Goal: Check status: Check status

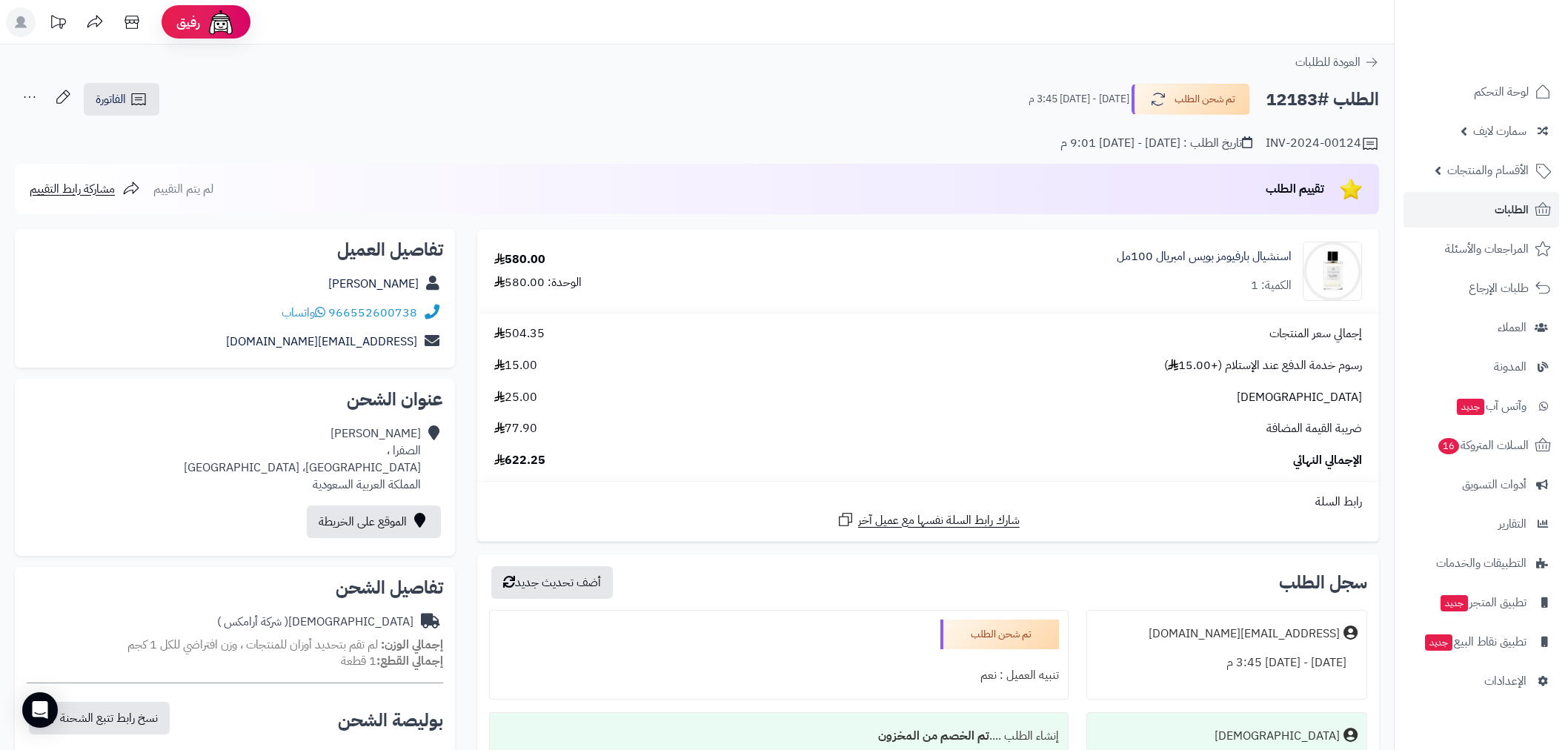
scroll to position [768, 0]
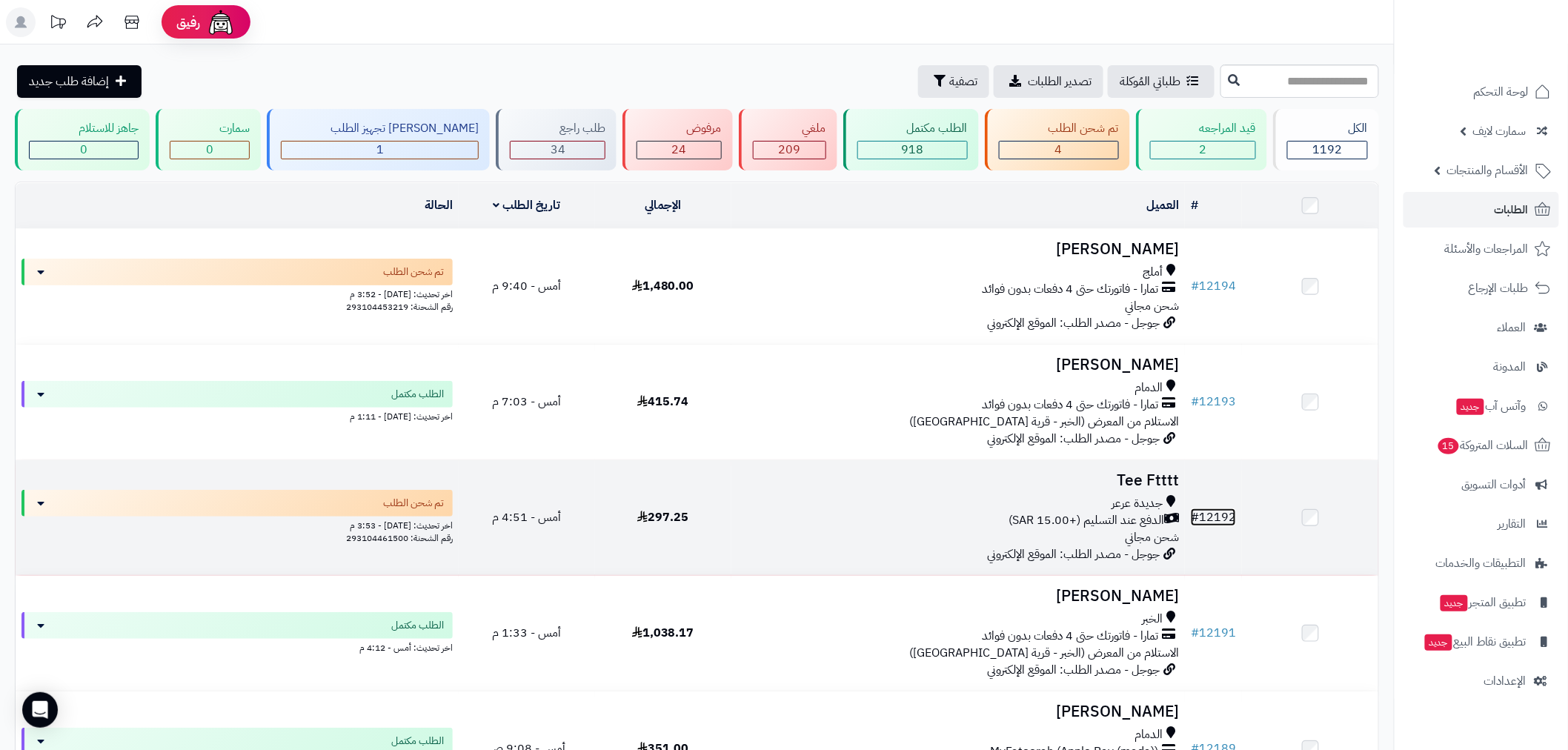
click at [1219, 513] on link "# 12192" at bounding box center [1212, 517] width 45 height 18
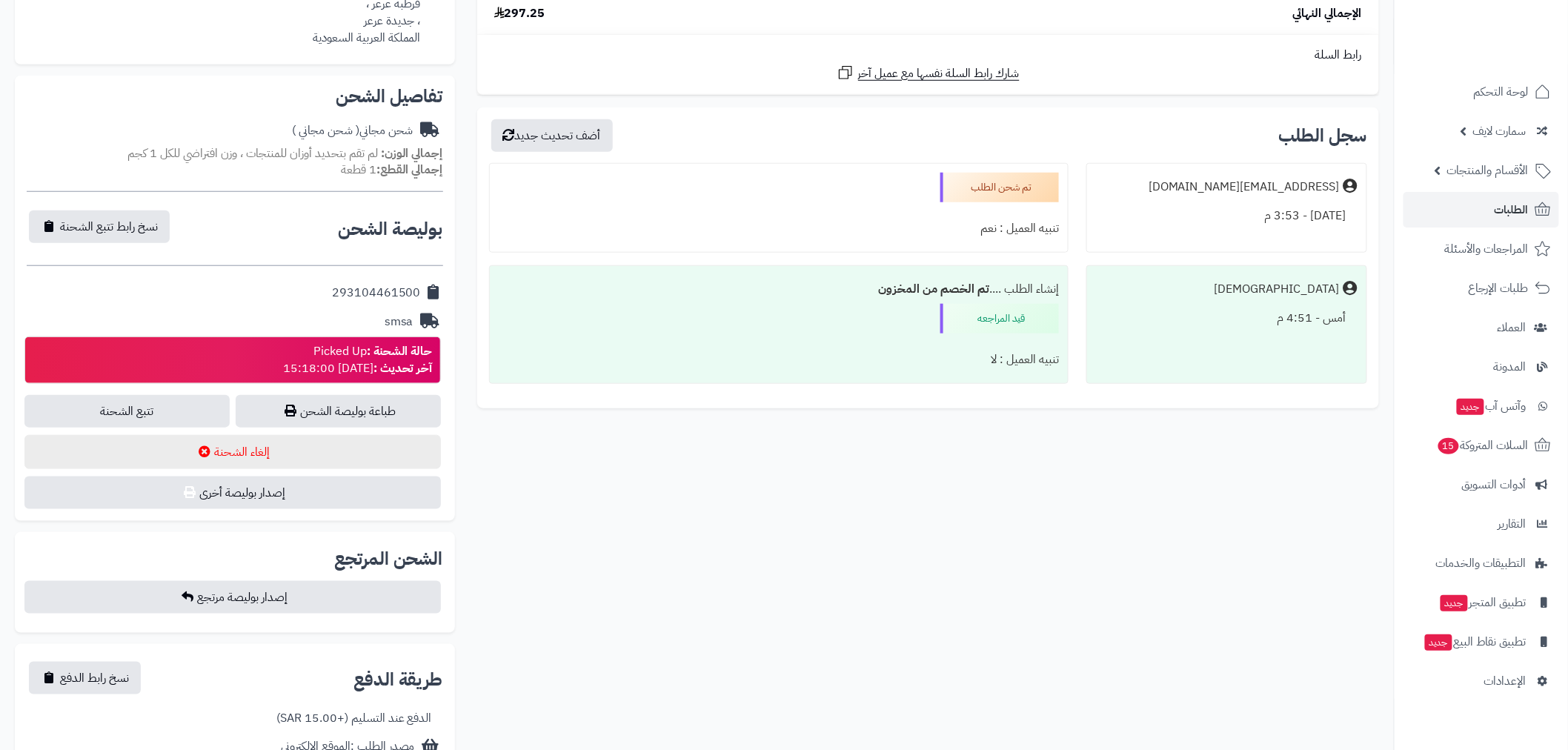
scroll to position [384, 0]
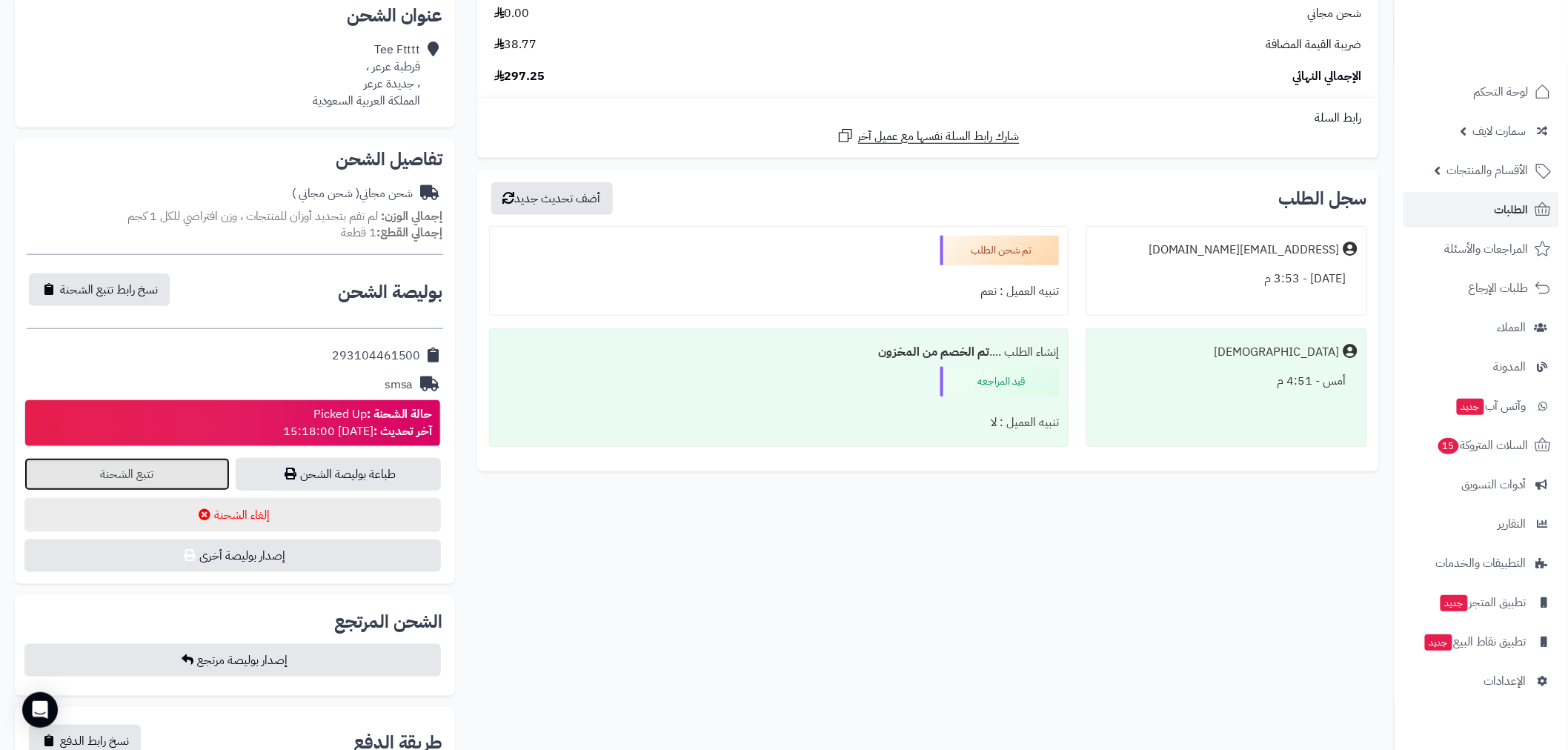
click at [161, 473] on link "تتبع الشحنة" at bounding box center [127, 474] width 206 height 33
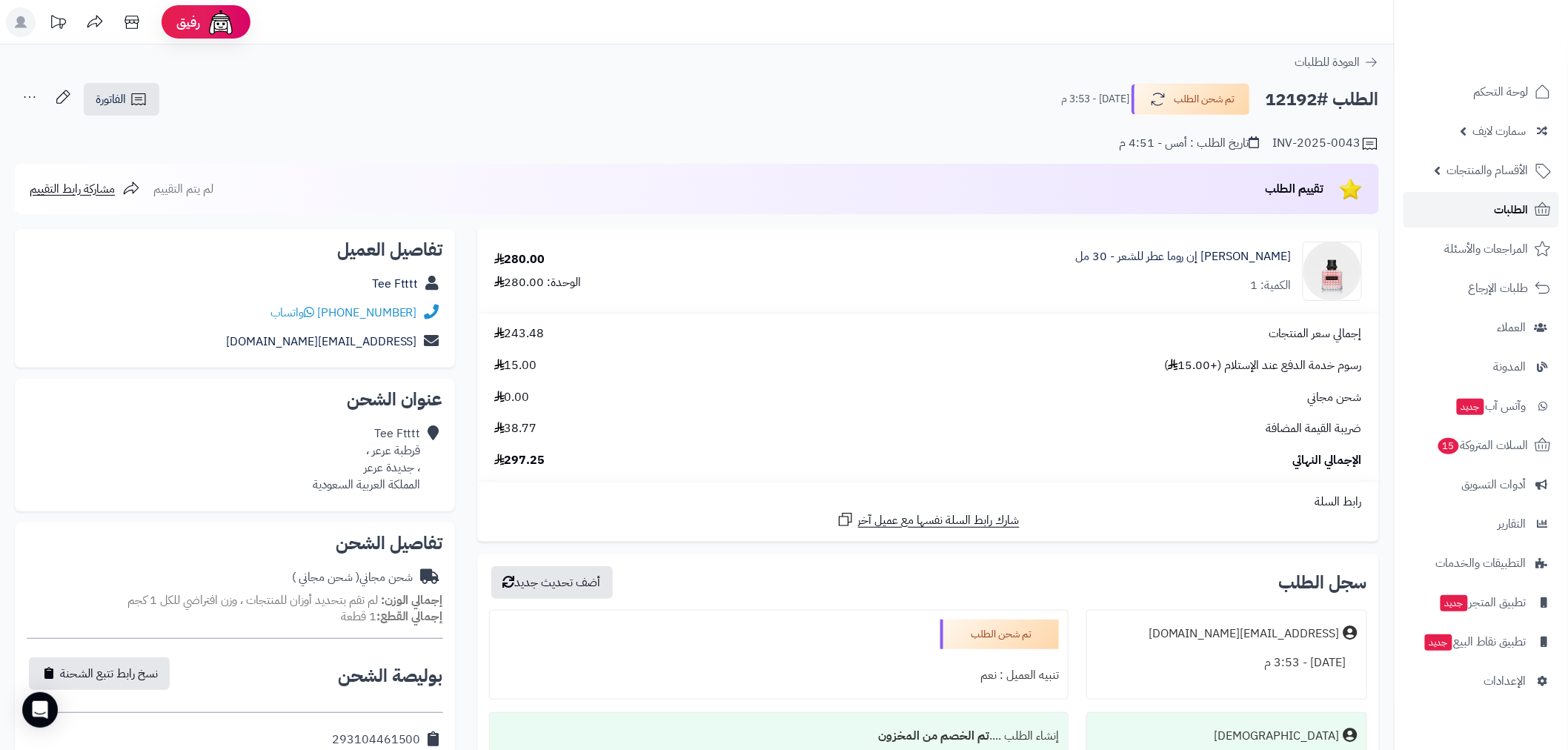
click at [1530, 206] on link "الطلبات" at bounding box center [1481, 210] width 156 height 36
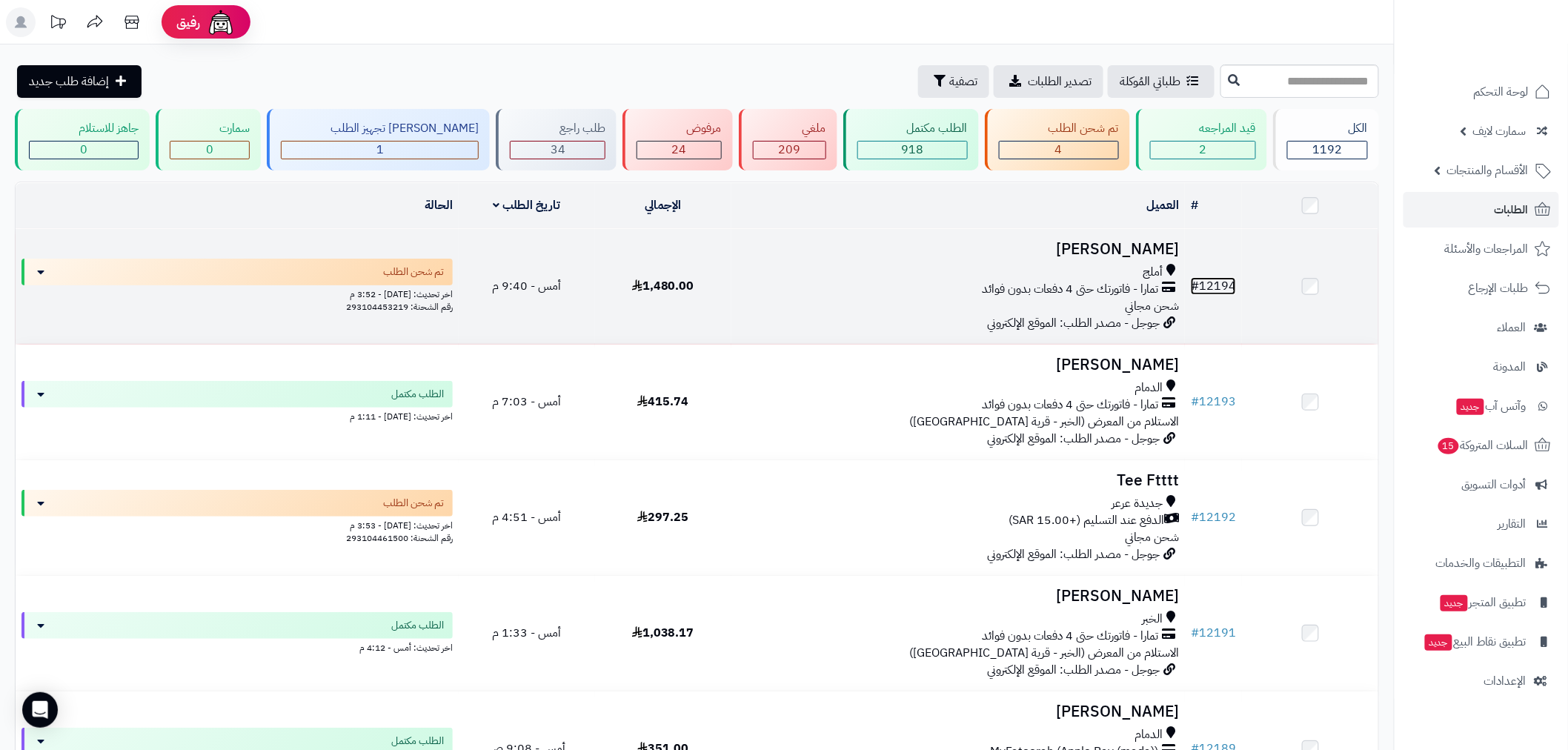
click at [1205, 286] on link "# 12194" at bounding box center [1212, 286] width 45 height 18
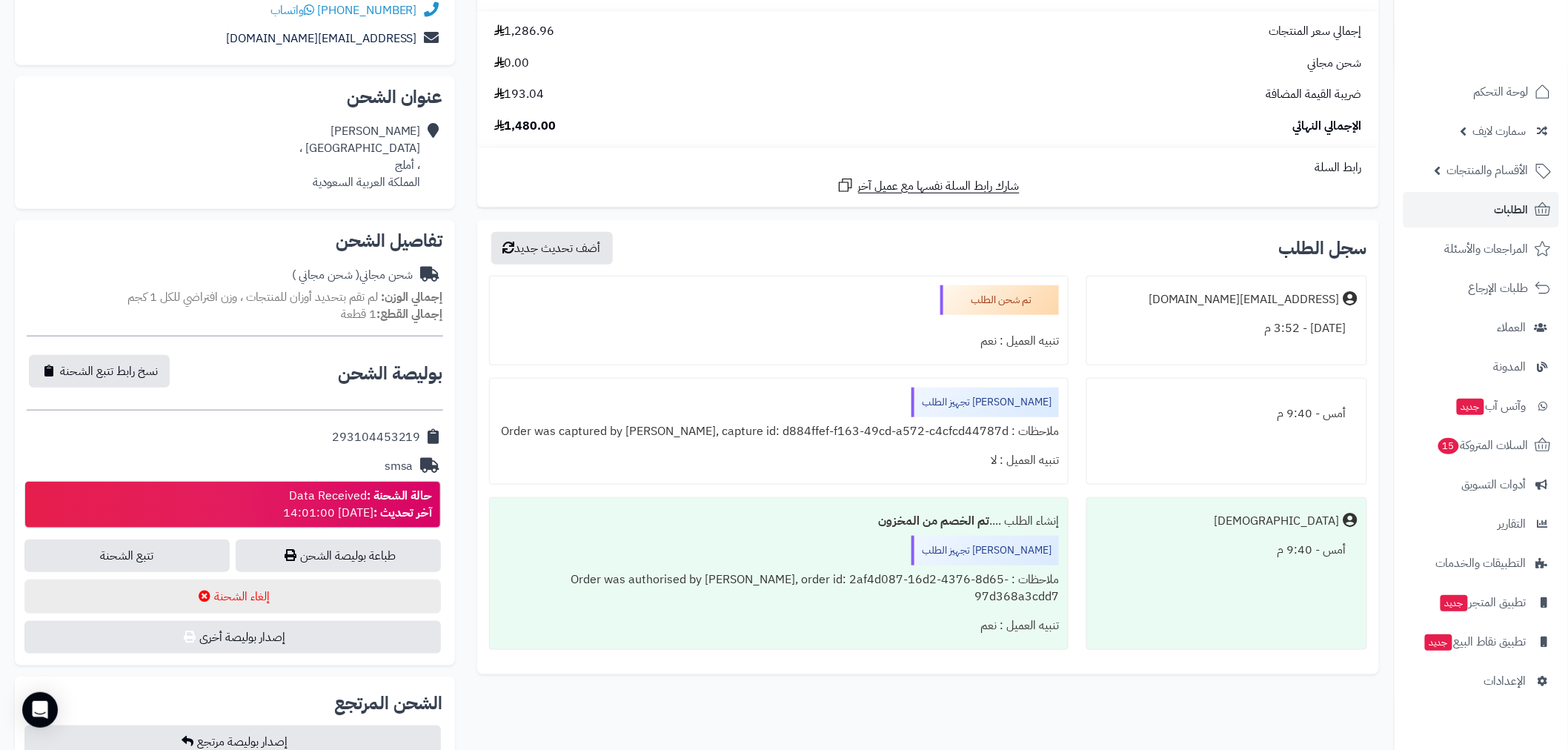
scroll to position [576, 0]
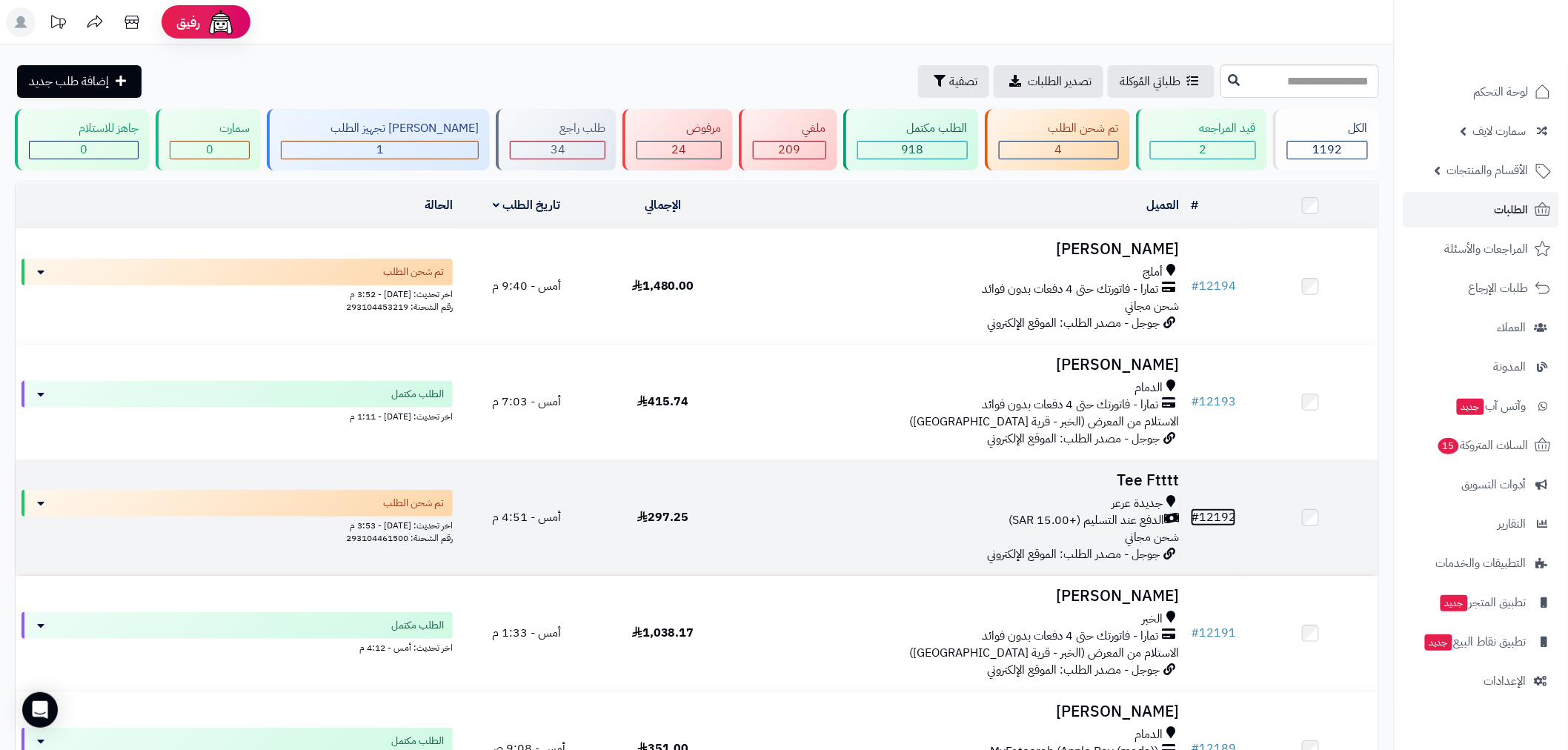
click at [1218, 513] on link "# 12192" at bounding box center [1212, 517] width 45 height 18
